Goal: Task Accomplishment & Management: Use online tool/utility

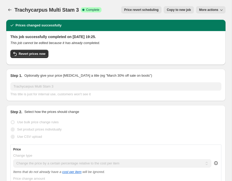
select select "pc"
select select "percentage"
click at [10, 11] on icon "Price change jobs" at bounding box center [9, 9] width 5 height 5
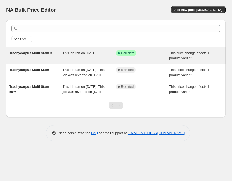
click at [184, 58] on span "This price change affects 1 product variant." at bounding box center [189, 55] width 40 height 9
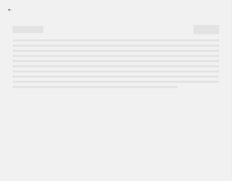
select select "pc"
select select "percentage"
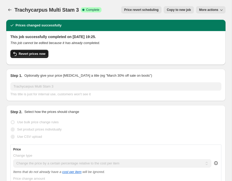
click at [41, 52] on span "Revert prices now" at bounding box center [32, 54] width 27 height 4
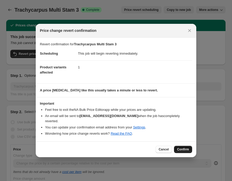
click at [179, 148] on span "Confirm" at bounding box center [183, 149] width 12 height 4
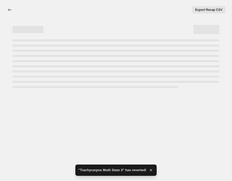
select select "pc"
select select "percentage"
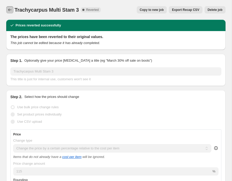
click at [11, 10] on icon "Price change jobs" at bounding box center [9, 9] width 5 height 5
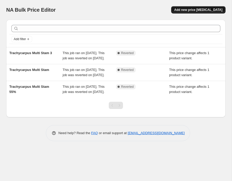
click at [195, 10] on span "Add new price change job" at bounding box center [198, 10] width 48 height 4
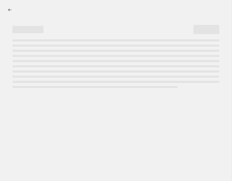
select select "percentage"
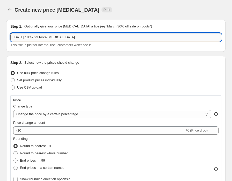
click at [124, 37] on input "9 Oct 2025, 18:47:23 Price change job" at bounding box center [115, 37] width 211 height 8
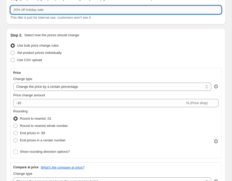
scroll to position [28, 0]
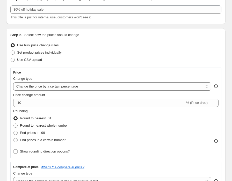
click at [63, 97] on div "Price change amount -10 % (Price drop)" at bounding box center [115, 99] width 205 height 14
click at [125, 87] on select "Change the price to a certain amount Change the price by a certain amount Chang…" at bounding box center [112, 86] width 198 height 8
select select "pc"
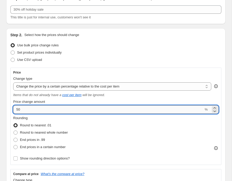
click at [35, 108] on input "50" at bounding box center [108, 109] width 190 height 8
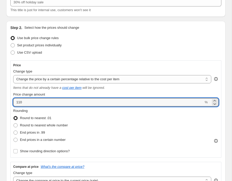
scroll to position [35, 0]
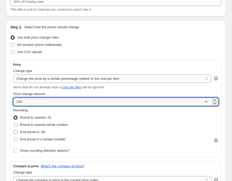
type input "110"
click at [45, 131] on span "End prices in .99" at bounding box center [32, 132] width 25 height 4
click at [14, 130] on input "End prices in .99" at bounding box center [13, 130] width 0 height 0
radio input "true"
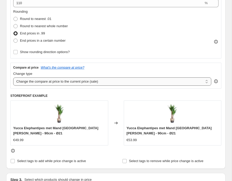
scroll to position [135, 0]
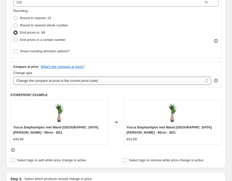
click at [86, 81] on select "Change the compare at price to the current price (sale) Change the compare at p…" at bounding box center [112, 81] width 198 height 8
select select "bp"
click at [13, 77] on select "Change the compare at price to the current price (sale) Change the compare at p…" at bounding box center [112, 81] width 198 height 8
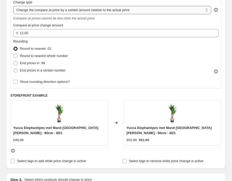
scroll to position [206, 0]
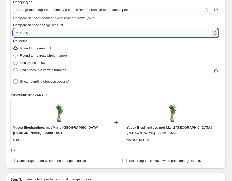
click at [32, 35] on input "12.00" at bounding box center [115, 33] width 191 height 8
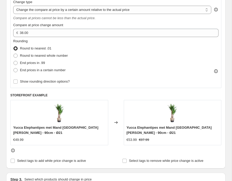
click at [141, 93] on h6 "STOREFRONT EXAMPLE" at bounding box center [115, 95] width 211 height 4
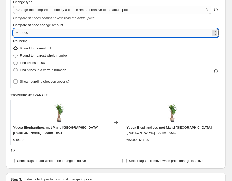
click at [21, 34] on input "38.00" at bounding box center [115, 33] width 191 height 8
type input "-38.00"
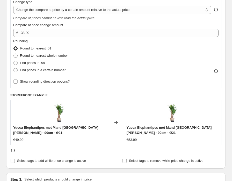
click at [136, 93] on h6 "STOREFRONT EXAMPLE" at bounding box center [115, 95] width 211 height 4
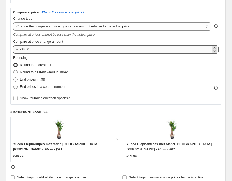
scroll to position [184, 0]
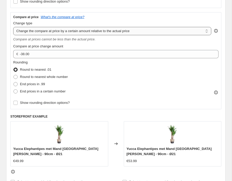
click at [88, 32] on select "Change the compare at price to the current price (sale) Change the compare at p…" at bounding box center [112, 31] width 198 height 8
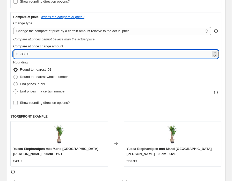
click at [24, 54] on input "-38.00" at bounding box center [115, 54] width 191 height 8
click at [40, 54] on input "-38.00" at bounding box center [115, 54] width 191 height 8
click at [67, 32] on select "Change the compare at price to the current price (sale) Change the compare at p…" at bounding box center [112, 31] width 198 height 8
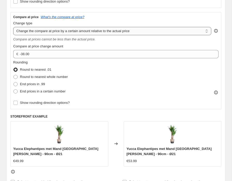
select select "pp"
click at [13, 27] on select "Change the compare at price to the current price (sale) Change the compare at p…" at bounding box center [112, 31] width 198 height 8
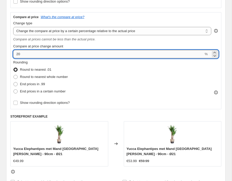
click at [42, 53] on input "20" at bounding box center [108, 54] width 190 height 8
type input "-20"
click at [112, 98] on div "Rounding Round to nearest .01 Round to nearest whole number End prices in .99 E…" at bounding box center [115, 83] width 205 height 47
click at [85, 56] on input "-20" at bounding box center [108, 54] width 190 height 8
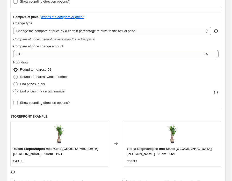
click at [105, 89] on div "Rounding Round to nearest .01 Round to nearest whole number End prices in .99 E…" at bounding box center [115, 77] width 205 height 35
click at [105, 31] on select "Change the compare at price to the current price (sale) Change the compare at p…" at bounding box center [112, 31] width 198 height 8
select select "bp"
click at [13, 27] on select "Change the compare at price to the current price (sale) Change the compare at p…" at bounding box center [112, 31] width 198 height 8
type input "12.00"
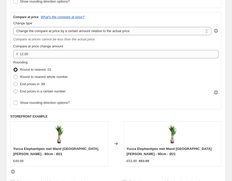
click at [120, 94] on div "Rounding Round to nearest .01 Round to nearest whole number End prices in .99 E…" at bounding box center [115, 77] width 205 height 35
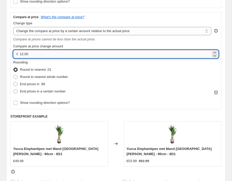
click at [41, 55] on input "12.00" at bounding box center [115, 54] width 191 height 8
click at [82, 33] on select "Change the compare at price to the current price (sale) Change the compare at p…" at bounding box center [112, 31] width 198 height 8
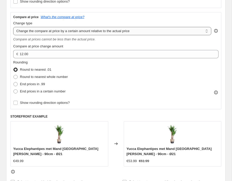
select select "percentage"
click at [13, 27] on select "Change the compare at price to the current price (sale) Change the compare at p…" at bounding box center [112, 31] width 198 height 8
type input "-15"
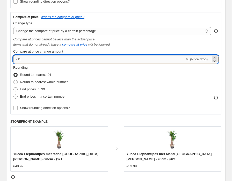
click at [78, 59] on input "-15" at bounding box center [99, 59] width 172 height 8
type input "9"
type input "-20"
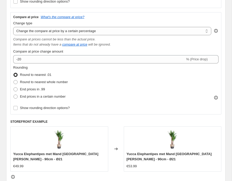
click at [141, 103] on div "Rounding Round to nearest .01 Round to nearest whole number End prices in .99 E…" at bounding box center [115, 88] width 205 height 47
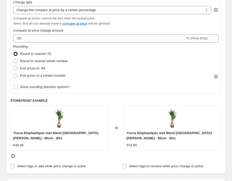
scroll to position [206, 0]
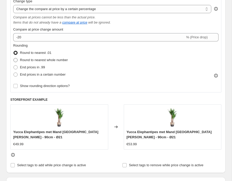
click at [41, 60] on span "Round to nearest whole number" at bounding box center [44, 60] width 48 height 4
click at [14, 58] on input "Round to nearest whole number" at bounding box center [13, 58] width 0 height 0
radio input "true"
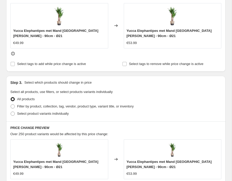
scroll to position [308, 0]
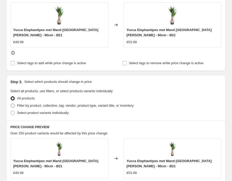
click at [63, 107] on span "Filter by product, collection, tag, vendor, product type, variant title, or inv…" at bounding box center [75, 105] width 116 height 4
click at [11, 104] on input "Filter by product, collection, tag, vendor, product type, variant title, or inv…" at bounding box center [11, 103] width 0 height 0
radio input "true"
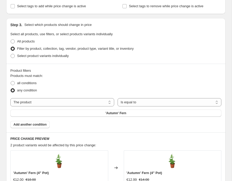
scroll to position [362, 0]
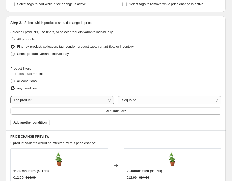
click at [62, 100] on select "The product The product's collection The product's tag The product's vendor The…" at bounding box center [62, 100] width 104 height 8
select select "collection"
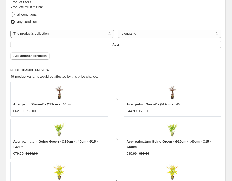
scroll to position [429, 0]
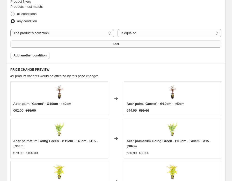
click at [84, 43] on button "Acer" at bounding box center [115, 43] width 211 height 7
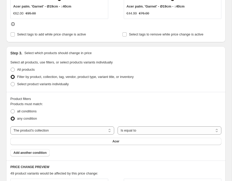
scroll to position [332, 0]
click at [100, 129] on select "The product The product's collection The product's tag The product's vendor The…" at bounding box center [62, 130] width 104 height 8
click at [10, 126] on select "The product The product's collection The product's tag The product's vendor The…" at bounding box center [62, 130] width 104 height 8
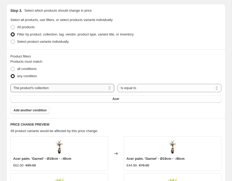
scroll to position [369, 0]
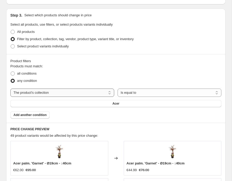
click at [99, 92] on select "The product The product's collection The product's tag The product's vendor The…" at bounding box center [62, 92] width 104 height 8
click at [10, 88] on select "The product The product's collection The product's tag The product's vendor The…" at bounding box center [62, 92] width 104 height 8
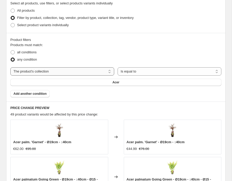
scroll to position [391, 0]
click at [105, 82] on button "Acer" at bounding box center [115, 81] width 211 height 7
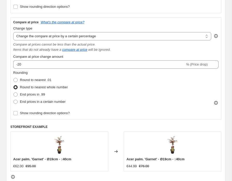
scroll to position [0, 0]
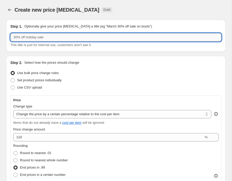
click at [68, 38] on input "text" at bounding box center [115, 37] width 211 height 8
click at [63, 36] on input "text" at bounding box center [115, 37] width 211 height 8
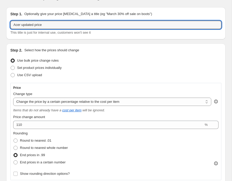
scroll to position [16, 0]
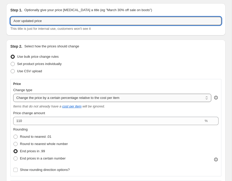
type input "Acer updated price"
click at [100, 97] on select "Change the price to a certain amount Change the price by a certain amount Chang…" at bounding box center [112, 98] width 198 height 8
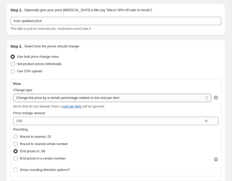
click at [13, 94] on select "Change the price to a certain amount Change the price by a certain amount Chang…" at bounding box center [112, 98] width 198 height 8
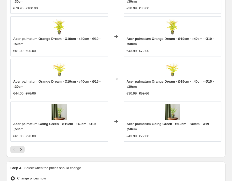
scroll to position [640, 0]
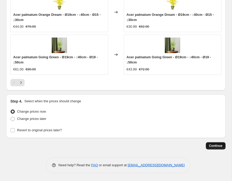
click at [222, 147] on button "Continue" at bounding box center [216, 145] width 20 height 7
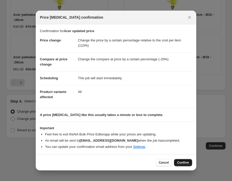
click at [185, 162] on span "Confirm" at bounding box center [183, 162] width 12 height 4
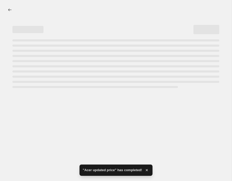
select select "pc"
select select "percentage"
select select "collection"
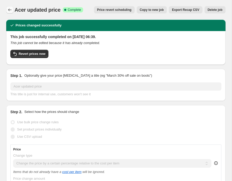
click at [8, 8] on icon "Price change jobs" at bounding box center [9, 9] width 5 height 5
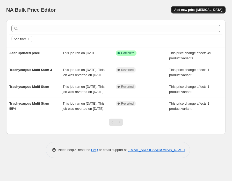
click at [206, 12] on button "Add new price change job" at bounding box center [198, 9] width 54 height 7
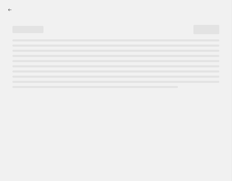
select select "percentage"
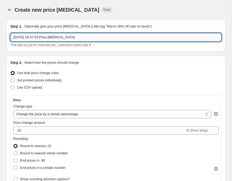
click at [111, 36] on input "9 Oct 2025, 18:47:23 Price change job" at bounding box center [115, 37] width 211 height 8
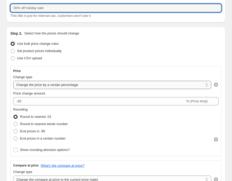
click at [96, 84] on select "Change the price to a certain amount Change the price by a certain amount Chang…" at bounding box center [112, 85] width 198 height 8
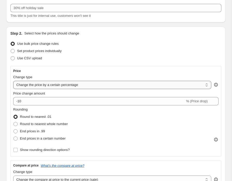
select select "pc"
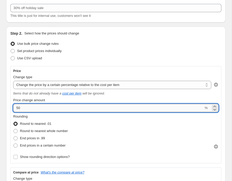
click at [31, 106] on input "50" at bounding box center [108, 108] width 190 height 8
type input "110"
click at [35, 139] on span "End prices in .99" at bounding box center [32, 138] width 25 height 4
click at [14, 136] on input "End prices in .99" at bounding box center [13, 136] width 0 height 0
radio input "true"
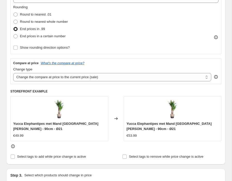
scroll to position [140, 0]
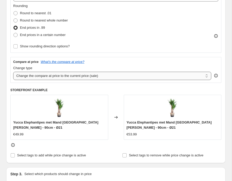
click at [92, 72] on select "Change the compare at price to the current price (sale) Change the compare at p…" at bounding box center [112, 76] width 198 height 8
click at [13, 72] on select "Change the compare at price to the current price (sale) Change the compare at p…" at bounding box center [112, 76] width 198 height 8
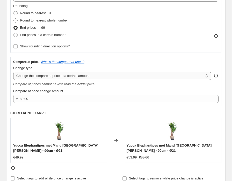
click at [92, 77] on select "Change the compare at price to the current price (sale) Change the compare at p…" at bounding box center [112, 76] width 198 height 8
select select "percentage"
click at [13, 72] on select "Change the compare at price to the current price (sale) Change the compare at p…" at bounding box center [112, 76] width 198 height 8
type input "-15"
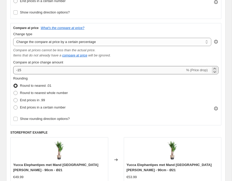
scroll to position [182, 0]
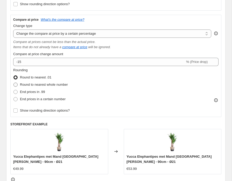
click at [52, 86] on span "Round to nearest whole number" at bounding box center [44, 84] width 48 height 4
click at [14, 83] on input "Round to nearest whole number" at bounding box center [13, 82] width 0 height 0
radio input "true"
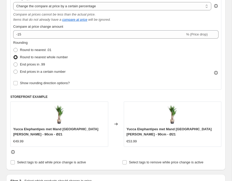
scroll to position [209, 0]
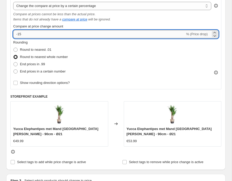
click at [20, 34] on input "-15" at bounding box center [99, 34] width 172 height 8
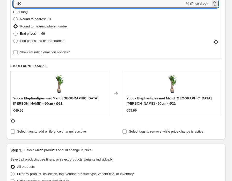
scroll to position [240, 0]
type input "-20"
click at [116, 37] on div "Rounding Round to nearest .01 Round to nearest whole number End prices in .99 E…" at bounding box center [115, 26] width 205 height 35
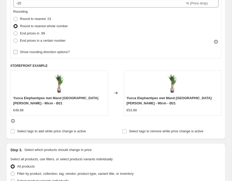
click at [69, 51] on span "Show rounding direction options?" at bounding box center [45, 52] width 50 height 4
click at [18, 51] on input "Show rounding direction options?" at bounding box center [15, 52] width 4 height 4
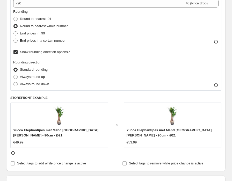
click at [69, 51] on span "Show rounding direction options?" at bounding box center [45, 52] width 50 height 4
click at [18, 51] on input "Show rounding direction options?" at bounding box center [15, 52] width 4 height 4
checkbox input "false"
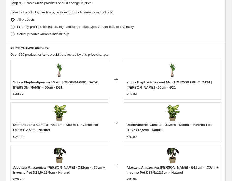
scroll to position [356, 0]
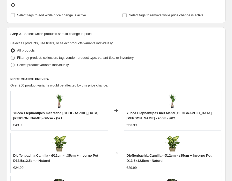
click at [76, 59] on span "Filter by product, collection, tag, vendor, product type, variant title, or inv…" at bounding box center [75, 58] width 116 height 4
click at [11, 56] on input "Filter by product, collection, tag, vendor, product type, variant title, or inv…" at bounding box center [11, 56] width 0 height 0
radio input "true"
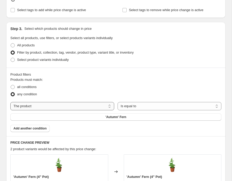
click at [69, 107] on select "The product The product's collection The product's tag The product's vendor The…" at bounding box center [62, 106] width 104 height 8
select select "collection"
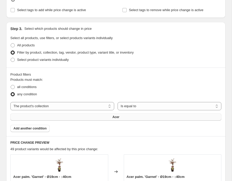
click at [94, 119] on button "Acer" at bounding box center [115, 116] width 211 height 7
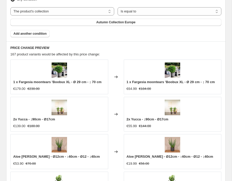
scroll to position [443, 0]
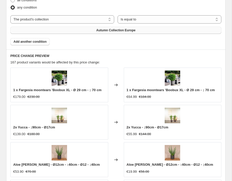
click at [105, 28] on button "Autumn Collection Europe" at bounding box center [115, 30] width 211 height 7
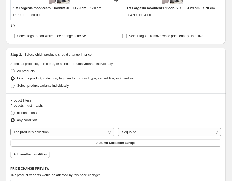
scroll to position [383, 0]
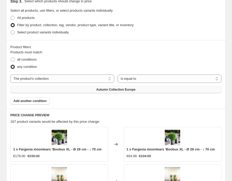
click at [115, 90] on span "Autumn Collection Europe" at bounding box center [115, 89] width 39 height 4
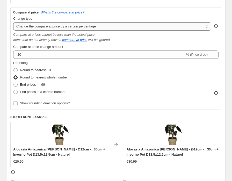
scroll to position [192, 0]
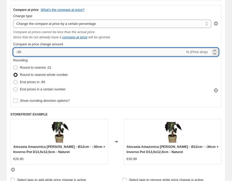
click at [71, 53] on input "-20" at bounding box center [99, 52] width 172 height 8
type input "-2"
click at [106, 74] on div "Rounding Round to nearest .01 Round to nearest whole number End prices in .99 E…" at bounding box center [115, 75] width 205 height 35
click at [101, 54] on input "0" at bounding box center [108, 52] width 190 height 8
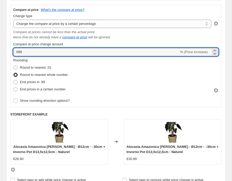
type input "099"
click at [131, 69] on div "Rounding Round to nearest .01 Round to nearest whole number End prices in .99 E…" at bounding box center [115, 75] width 205 height 35
click at [110, 53] on input "099" at bounding box center [96, 52] width 166 height 8
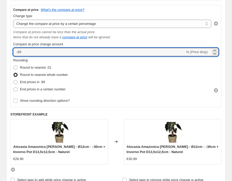
type input "-20"
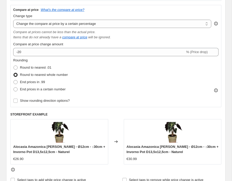
click at [190, 89] on div "Rounding Round to nearest .01 Round to nearest whole number End prices in .99 E…" at bounding box center [115, 75] width 205 height 35
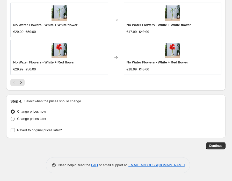
scroll to position [630, 0]
click at [217, 144] on span "Continue" at bounding box center [215, 145] width 13 height 4
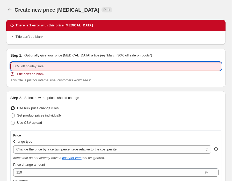
click at [141, 69] on input "text" at bounding box center [115, 66] width 211 height 8
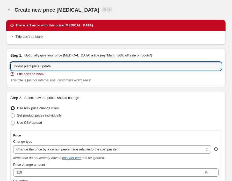
type input "Indoor plant price update"
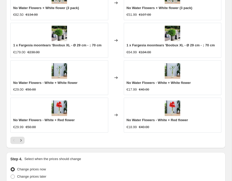
scroll to position [665, 0]
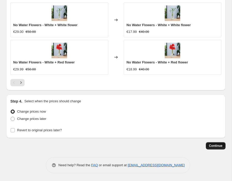
click at [217, 146] on span "Continue" at bounding box center [215, 145] width 13 height 4
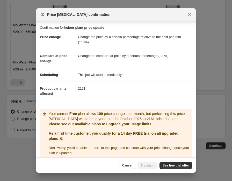
scroll to position [5, 0]
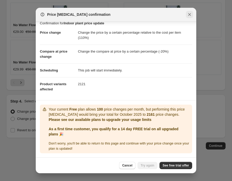
click at [189, 14] on icon "Close" at bounding box center [189, 14] width 3 height 3
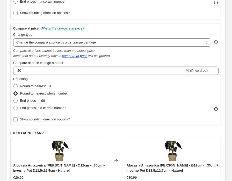
scroll to position [172, 0]
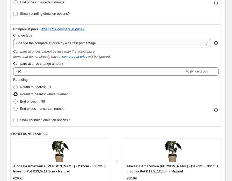
click at [103, 45] on select "Change the compare at price to the current price (sale) Change the compare at p…" at bounding box center [112, 43] width 198 height 8
select select "pp"
click at [13, 39] on select "Change the compare at price to the current price (sale) Change the compare at p…" at bounding box center [112, 43] width 198 height 8
type input "20"
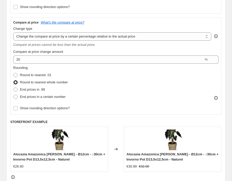
scroll to position [180, 0]
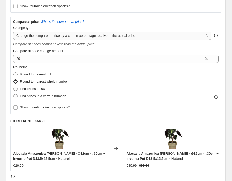
click at [109, 33] on select "Change the compare at price to the current price (sale) Change the compare at p…" at bounding box center [112, 36] width 198 height 8
select select "bp"
click at [13, 32] on select "Change the compare at price to the current price (sale) Change the compare at p…" at bounding box center [112, 36] width 198 height 8
type input "12.00"
click at [109, 37] on select "Change the compare at price to the current price (sale) Change the compare at p…" at bounding box center [112, 36] width 198 height 8
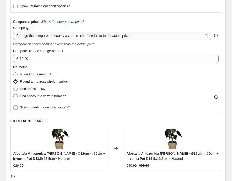
select select "pp"
click at [13, 32] on select "Change the compare at price to the current price (sale) Change the compare at p…" at bounding box center [112, 36] width 198 height 8
type input "20"
click at [134, 33] on select "Change the compare at price to the current price (sale) Change the compare at p…" at bounding box center [112, 36] width 198 height 8
click at [13, 32] on select "Change the compare at price to the current price (sale) Change the compare at p…" at bounding box center [112, 36] width 198 height 8
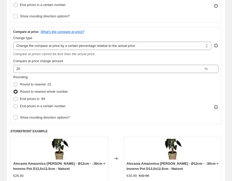
scroll to position [157, 0]
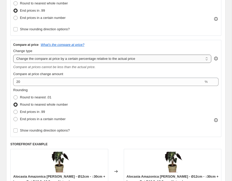
click at [102, 59] on select "Change the compare at price to the current price (sale) Change the compare at p…" at bounding box center [112, 59] width 198 height 8
select select "percentage"
click at [13, 55] on select "Change the compare at price to the current price (sale) Change the compare at p…" at bounding box center [112, 59] width 198 height 8
type input "-15"
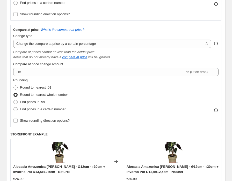
scroll to position [165, 0]
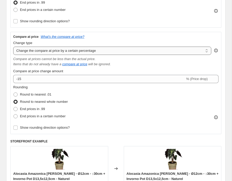
click at [112, 52] on select "Change the compare at price to the current price (sale) Change the compare at p…" at bounding box center [112, 51] width 198 height 8
select select "pp"
click at [13, 47] on select "Change the compare at price to the current price (sale) Change the compare at p…" at bounding box center [112, 51] width 198 height 8
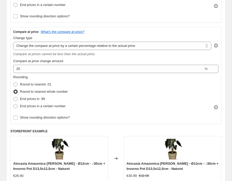
scroll to position [170, 0]
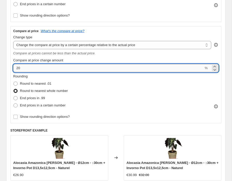
click at [115, 68] on input "20" at bounding box center [108, 68] width 190 height 8
type input "2"
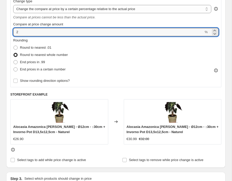
scroll to position [214, 0]
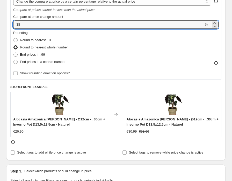
type input "38"
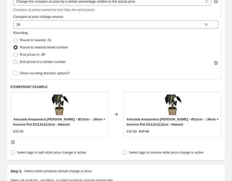
click at [134, 50] on div "Rounding Round to nearest .01 Round to nearest whole number End prices in .99 E…" at bounding box center [115, 47] width 205 height 35
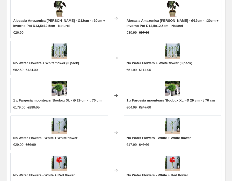
scroll to position [154, 0]
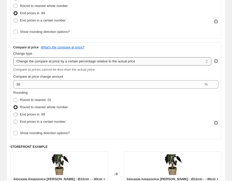
click at [139, 62] on select "Change the compare at price to the current price (sale) Change the compare at p…" at bounding box center [112, 61] width 198 height 8
click at [13, 57] on select "Change the compare at price to the current price (sale) Change the compare at p…" at bounding box center [112, 61] width 198 height 8
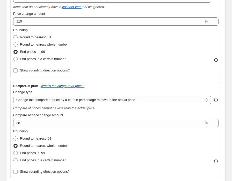
scroll to position [114, 0]
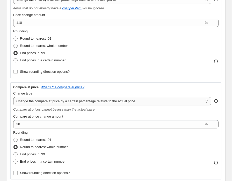
click at [130, 100] on select "Change the compare at price to the current price (sale) Change the compare at p…" at bounding box center [112, 101] width 198 height 8
select select "percentage"
click at [13, 97] on select "Change the compare at price to the current price (sale) Change the compare at p…" at bounding box center [112, 101] width 198 height 8
type input "-15"
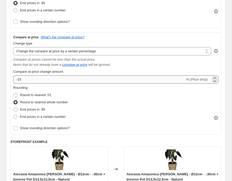
scroll to position [163, 0]
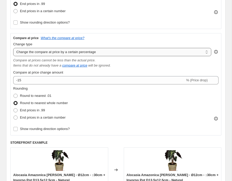
click at [109, 50] on select "Change the compare at price to the current price (sale) Change the compare at p…" at bounding box center [112, 52] width 198 height 8
select select "pp"
click at [13, 48] on select "Change the compare at price to the current price (sale) Change the compare at p…" at bounding box center [112, 52] width 198 height 8
type input "20"
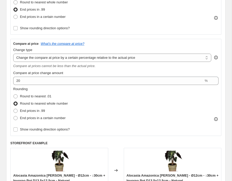
scroll to position [158, 0]
click at [147, 57] on select "Change the compare at price to the current price (sale) Change the compare at p…" at bounding box center [112, 57] width 198 height 8
click at [13, 53] on select "Change the compare at price to the current price (sale) Change the compare at p…" at bounding box center [112, 57] width 198 height 8
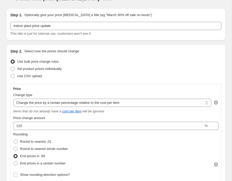
scroll to position [0, 0]
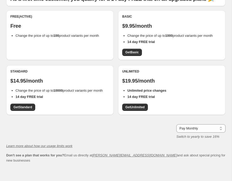
scroll to position [44, 0]
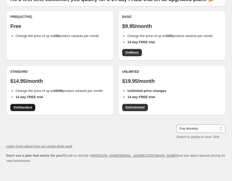
click at [27, 109] on span "Get Standard" at bounding box center [22, 107] width 19 height 4
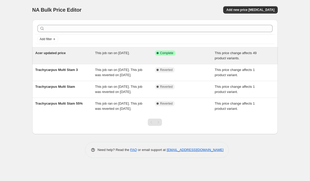
scroll to position [0, 0]
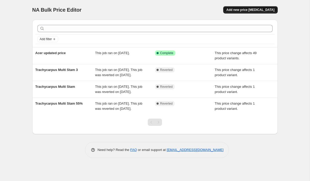
click at [250, 6] on button "Add new price [MEDICAL_DATA]" at bounding box center [250, 9] width 54 height 7
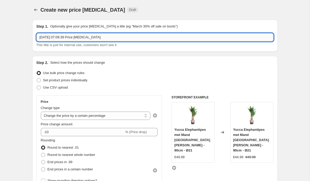
click at [125, 38] on input "10 Oct 2025, 07:09:39 Price change job" at bounding box center [154, 37] width 237 height 8
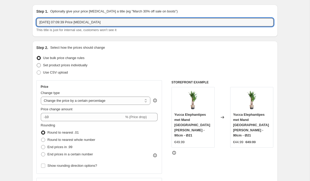
scroll to position [16, 0]
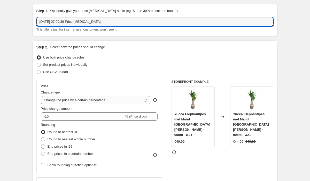
click at [83, 100] on select "Change the price to a certain amount Change the price by a certain amount Chang…" at bounding box center [96, 100] width 110 height 8
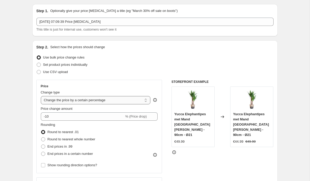
select select "pc"
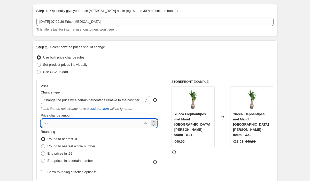
click at [49, 123] on input "50" at bounding box center [92, 123] width 102 height 8
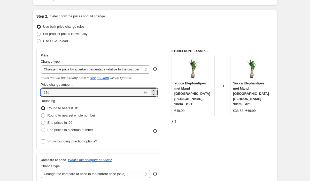
scroll to position [47, 0]
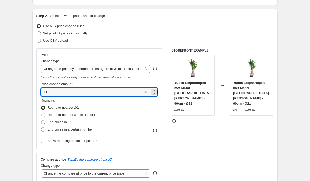
type input "110"
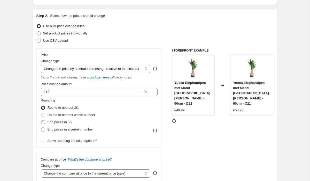
click at [72, 121] on span "End prices in .99" at bounding box center [60, 122] width 25 height 4
click at [41, 120] on input "End prices in .99" at bounding box center [41, 120] width 0 height 0
radio input "true"
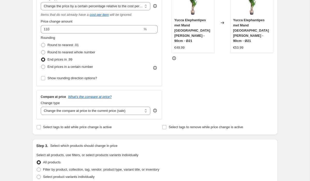
scroll to position [112, 0]
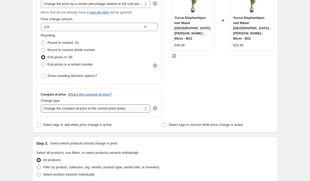
click at [80, 108] on select "Change the compare at price to the current price (sale) Change the compare at p…" at bounding box center [96, 108] width 110 height 8
select select "pp"
click at [41, 104] on select "Change the compare at price to the current price (sale) Change the compare at p…" at bounding box center [96, 108] width 110 height 8
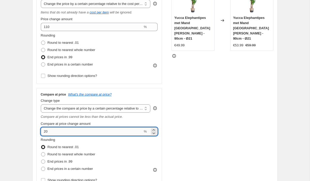
click at [91, 134] on input "20" at bounding box center [92, 131] width 102 height 8
type input "2"
type input "38"
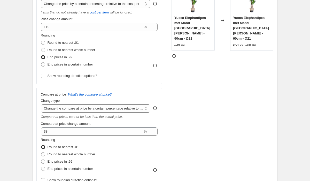
click at [173, 96] on div "STOREFRONT EXAMPLE Yucca Elephantipes met Mand Lissabon zwart - 90cm - Ø21 €49.…" at bounding box center [223, 85] width 102 height 204
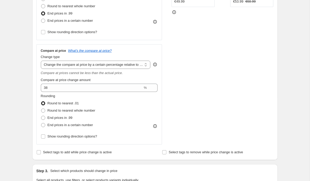
scroll to position [156, 0]
click at [94, 108] on span "Round to nearest whole number" at bounding box center [72, 110] width 48 height 4
click at [41, 108] on input "Round to nearest whole number" at bounding box center [41, 108] width 0 height 0
radio input "true"
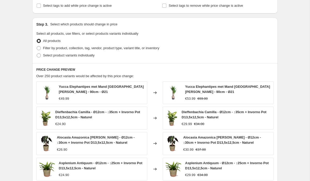
scroll to position [302, 0]
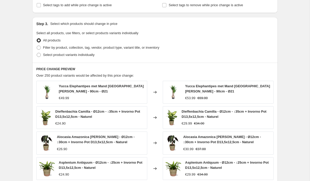
click at [158, 75] on div "Over 250 product variants would be affected by this price change:" at bounding box center [154, 75] width 237 height 5
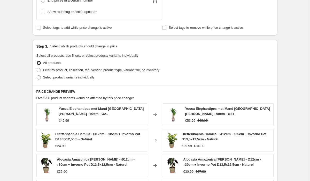
scroll to position [255, 0]
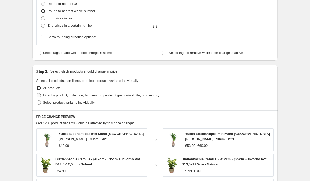
click at [75, 94] on span "Filter by product, collection, tag, vendor, product type, variant title, or inv…" at bounding box center [101, 95] width 116 height 4
click at [37, 93] on input "Filter by product, collection, tag, vendor, product type, variant title, or inv…" at bounding box center [37, 93] width 0 height 0
radio input "true"
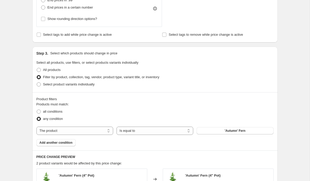
scroll to position [274, 0]
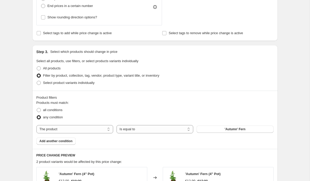
click at [73, 126] on select "The product The product's collection The product's tag The product's vendor The…" at bounding box center [74, 129] width 77 height 8
select select "collection"
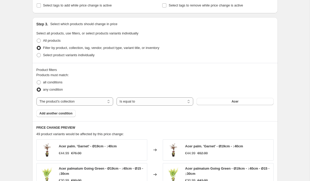
scroll to position [303, 0]
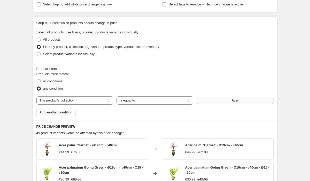
click at [232, 99] on span "Acer" at bounding box center [235, 100] width 7 height 4
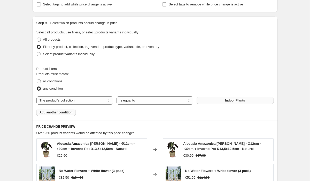
click at [72, 115] on button "Add another condition" at bounding box center [55, 112] width 39 height 7
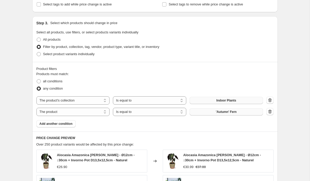
click at [225, 113] on span "'Autumn' Fern" at bounding box center [226, 112] width 21 height 4
click at [94, 114] on select "The product The product's collection The product's tag The product's vendor The…" at bounding box center [72, 112] width 73 height 8
select select "collection"
click at [219, 110] on button "Acer" at bounding box center [226, 111] width 73 height 7
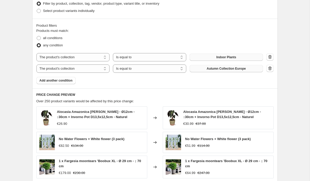
scroll to position [344, 0]
